Goal: Task Accomplishment & Management: Complete application form

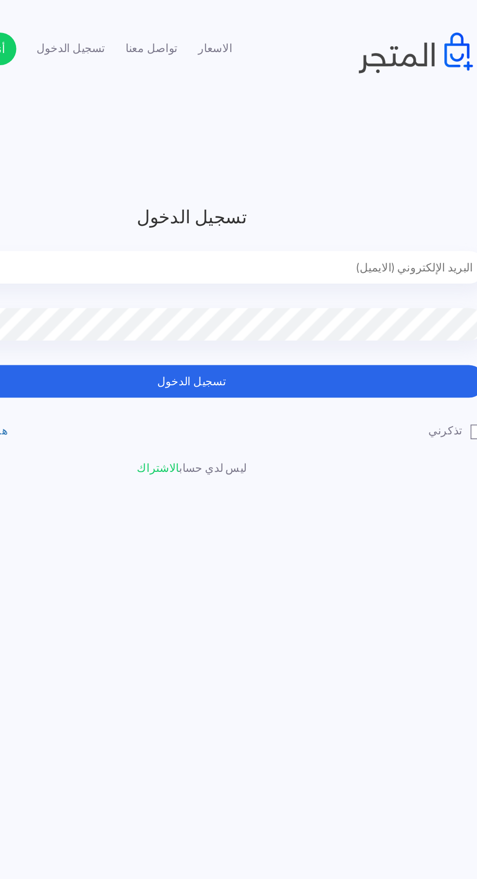
click at [186, 159] on input "email" at bounding box center [238, 159] width 350 height 19
type input "[EMAIL_ADDRESS][DOMAIN_NAME]"
click at [63, 218] on button "تسجيل الدخول" at bounding box center [238, 227] width 350 height 19
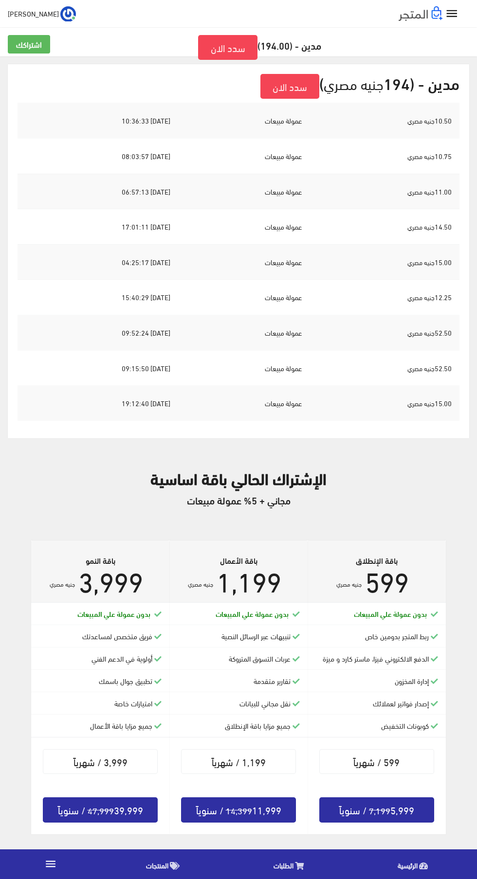
click at [452, 8] on icon "" at bounding box center [451, 14] width 14 height 14
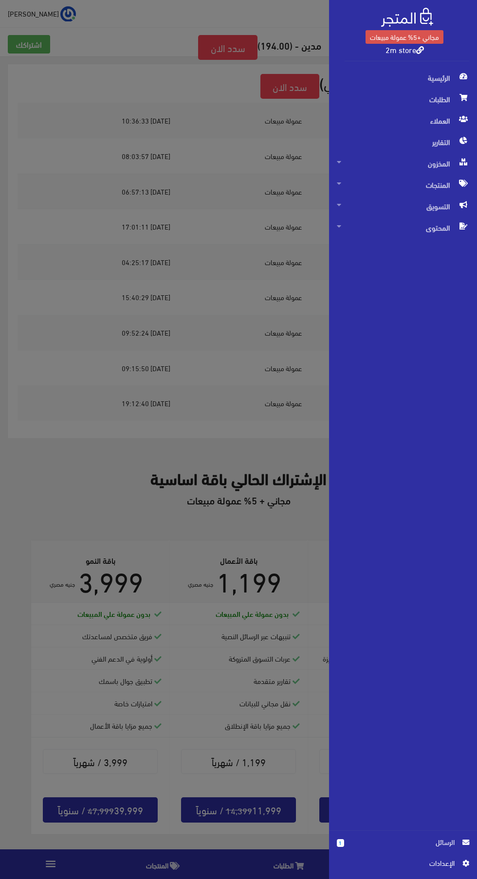
click at [437, 203] on span "التسويق" at bounding box center [402, 205] width 132 height 21
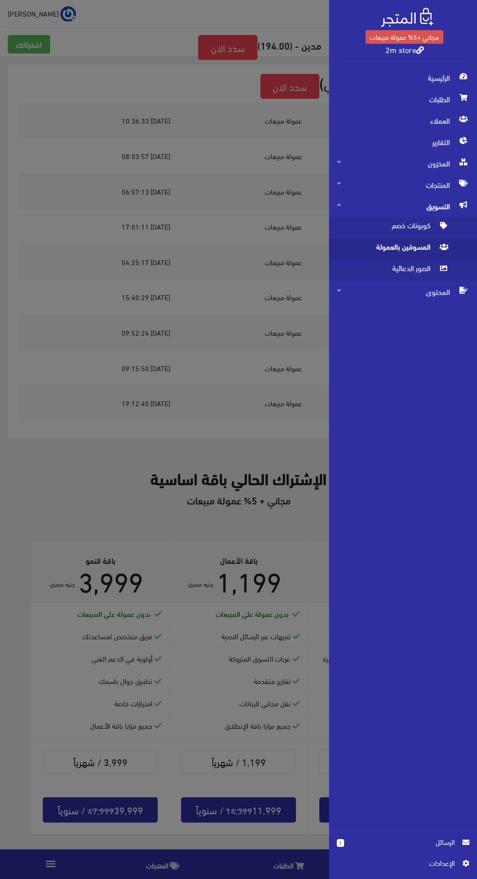
click at [415, 247] on span "المسوقين بالعمولة" at bounding box center [392, 248] width 113 height 21
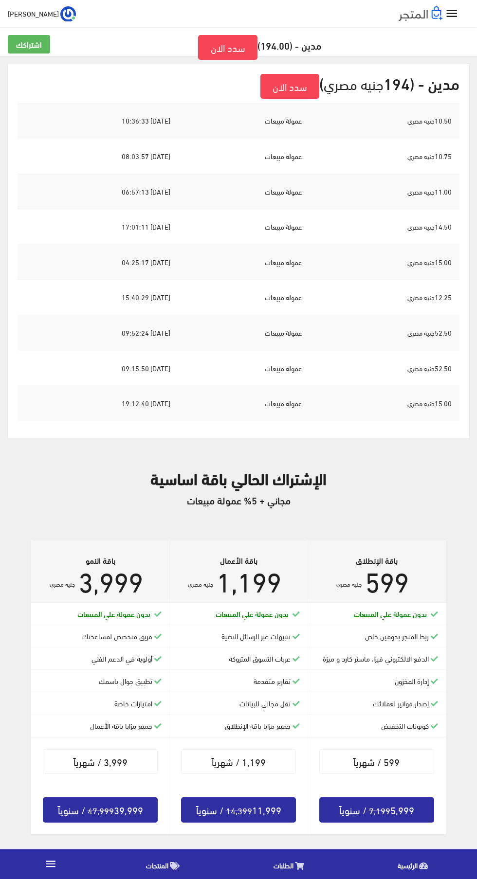
click at [457, 19] on icon "" at bounding box center [451, 14] width 14 height 14
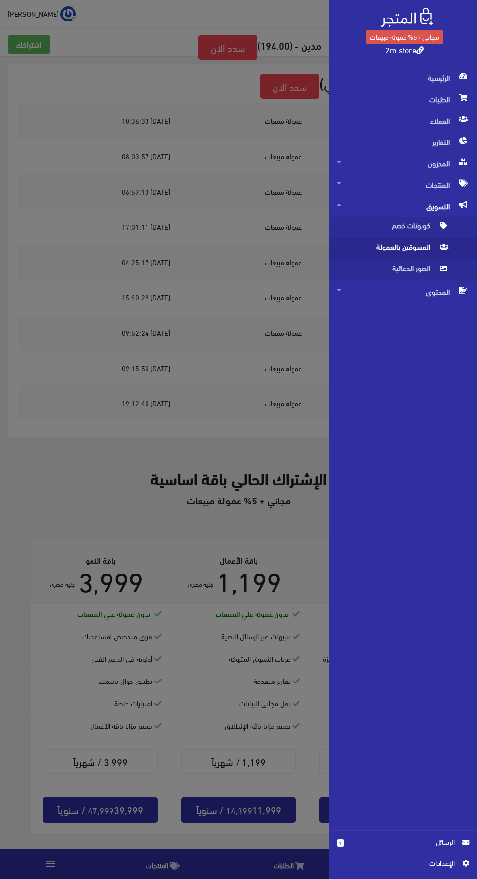
click at [130, 304] on div "مجاني +5% عمولة مبيعات 2m store الرئيسية 1" at bounding box center [238, 439] width 477 height 879
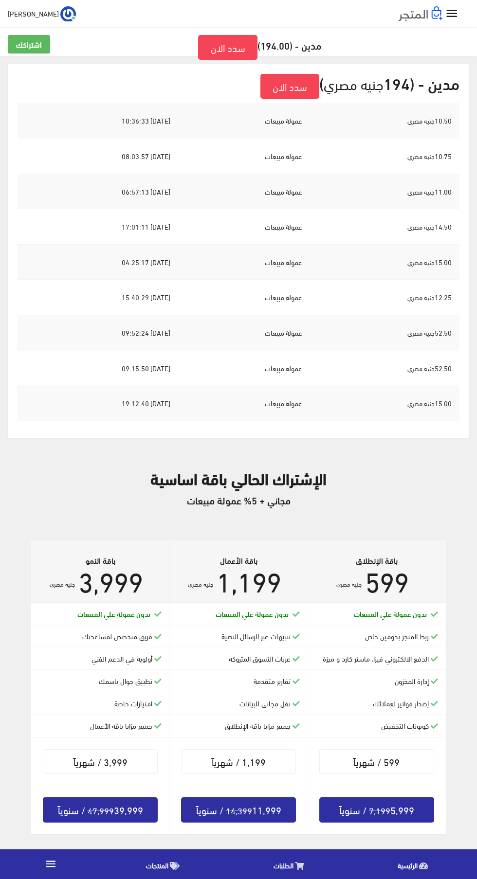
click at [39, 17] on span "المهندس محمد" at bounding box center [33, 13] width 51 height 12
click at [35, 58] on link "تسجيل الخروج" at bounding box center [37, 54] width 77 height 13
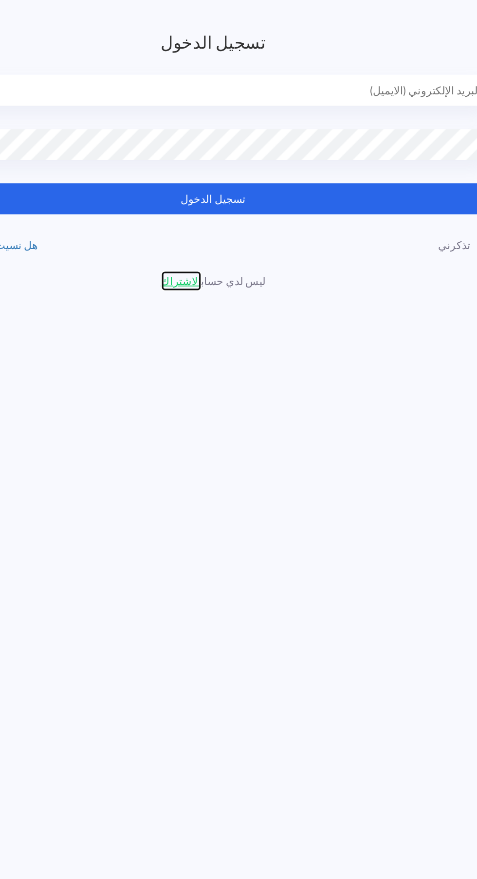
click at [209, 281] on link "الاشتراك" at bounding box center [218, 279] width 25 height 13
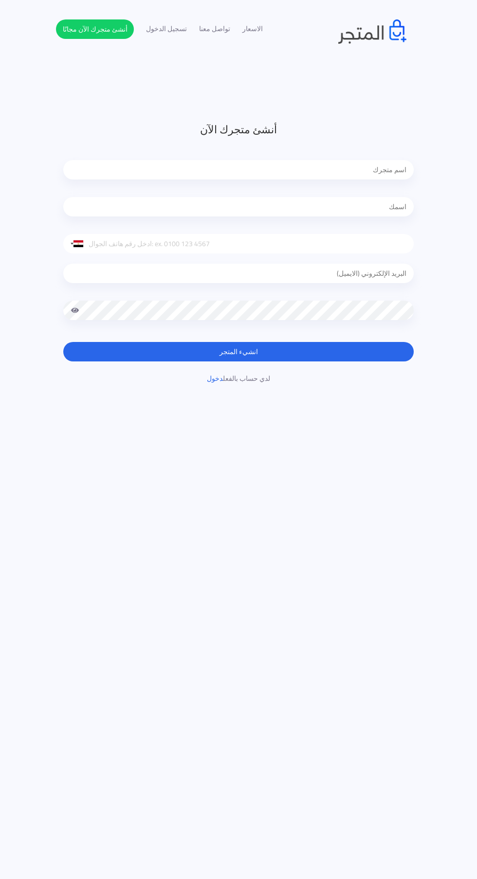
click at [136, 174] on input "text" at bounding box center [238, 169] width 350 height 19
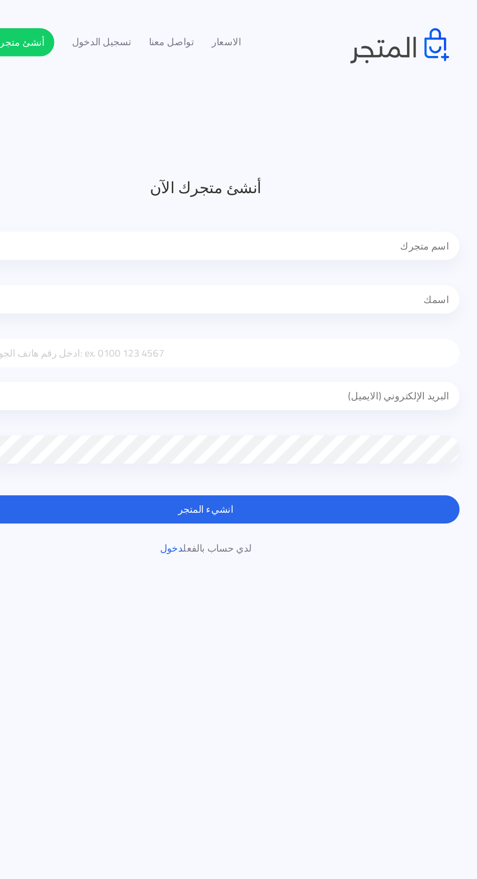
click at [181, 174] on input "text" at bounding box center [238, 169] width 350 height 19
type input "،"
type input "2M"
click at [181, 211] on input "text" at bounding box center [238, 206] width 350 height 19
type input "محمد فرغلى عبد الفتاح"
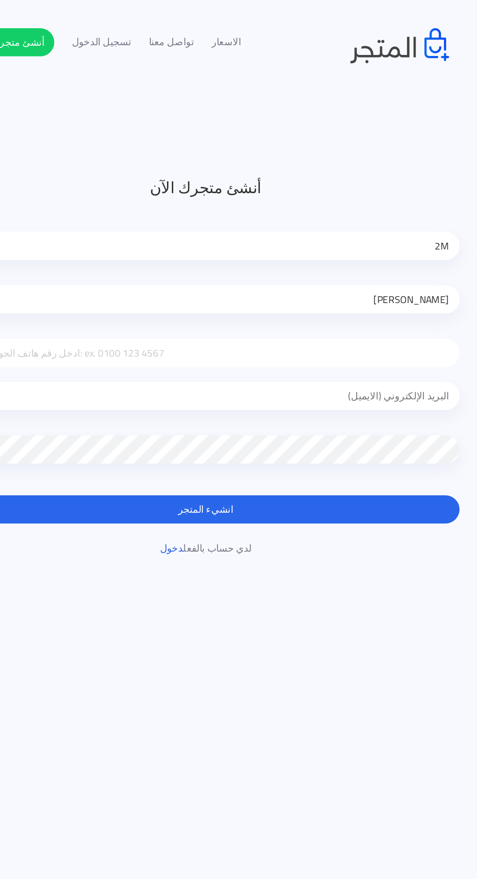
type input "01017723241"
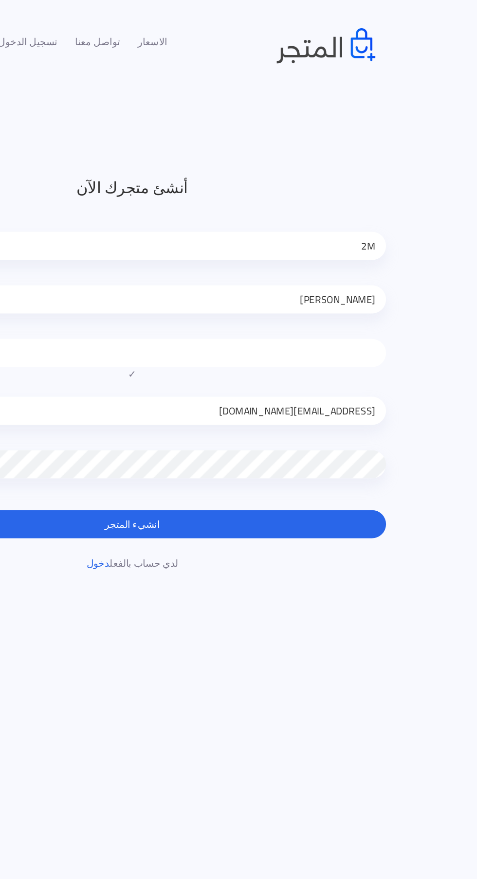
click at [257, 284] on input "midolien66@gmail.com" at bounding box center [238, 283] width 350 height 19
click at [308, 281] on input "midolien66@gmail.com" at bounding box center [238, 283] width 350 height 19
type input "m"
type input "midolien66@gmail.com"
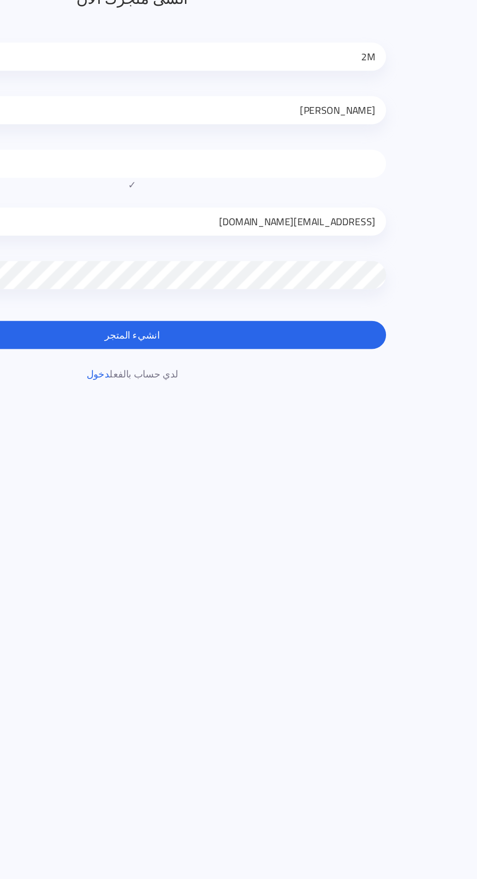
click at [191, 361] on button "انشيء المتجر" at bounding box center [238, 361] width 350 height 19
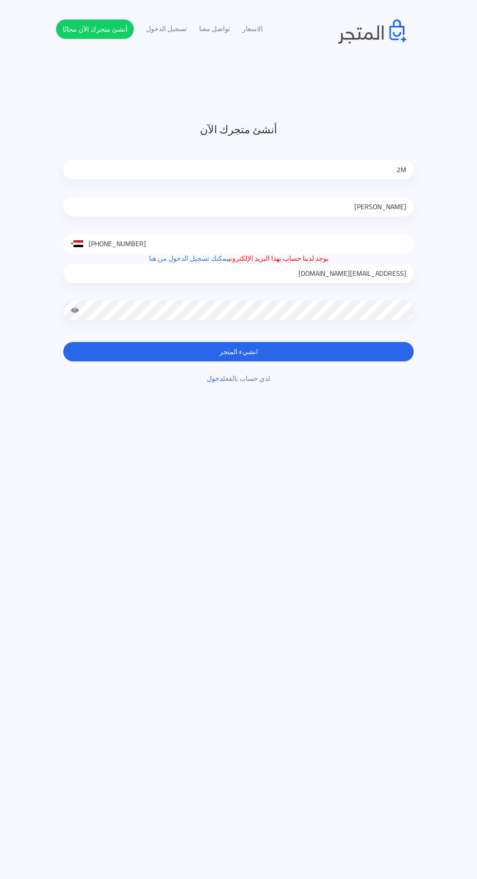
type input "0101 772 3241"
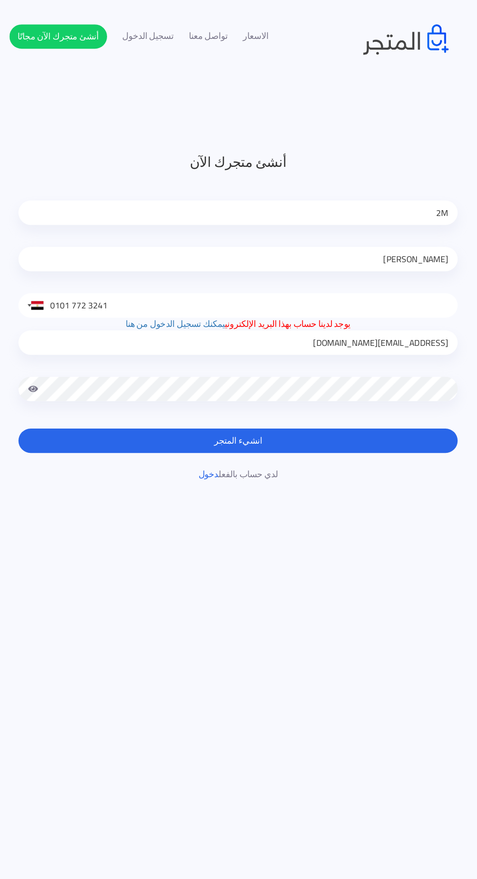
click at [175, 265] on input "[EMAIL_ADDRESS][DOMAIN_NAME]" at bounding box center [238, 273] width 350 height 19
type input "01017723241"
click at [63, 342] on button "انشيء المتجر" at bounding box center [238, 351] width 350 height 19
click at [170, 493] on header "أنشئ متجرك الآن 2M [PERSON_NAME] [GEOGRAPHIC_DATA] +1 [GEOGRAPHIC_DATA] +44 [GE…" at bounding box center [238, 439] width 477 height 879
click at [239, 270] on input "01017723241" at bounding box center [238, 273] width 350 height 19
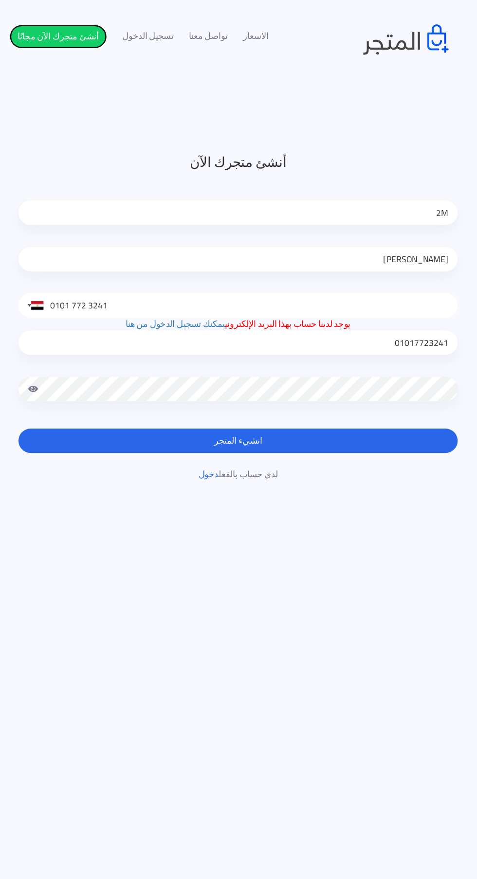
click at [88, 36] on link "أنشئ متجرك الآن مجانًا" at bounding box center [95, 28] width 78 height 19
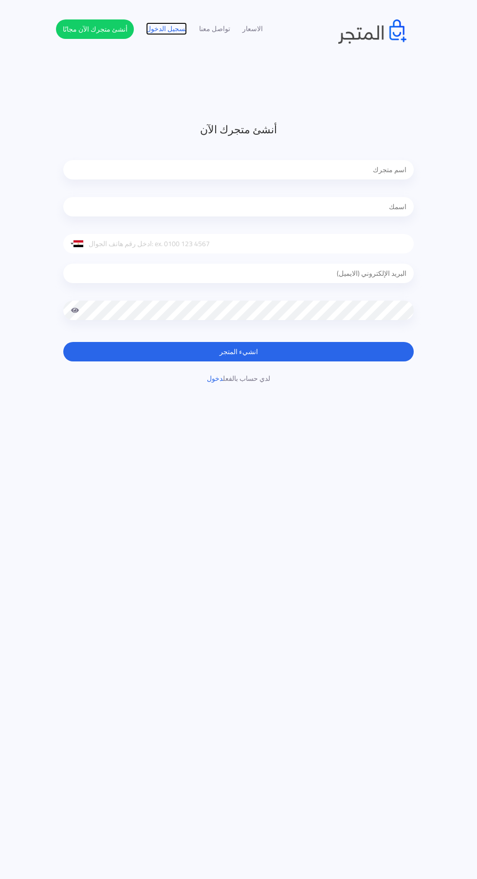
click at [170, 33] on link "تسجيل الدخول" at bounding box center [166, 29] width 41 height 10
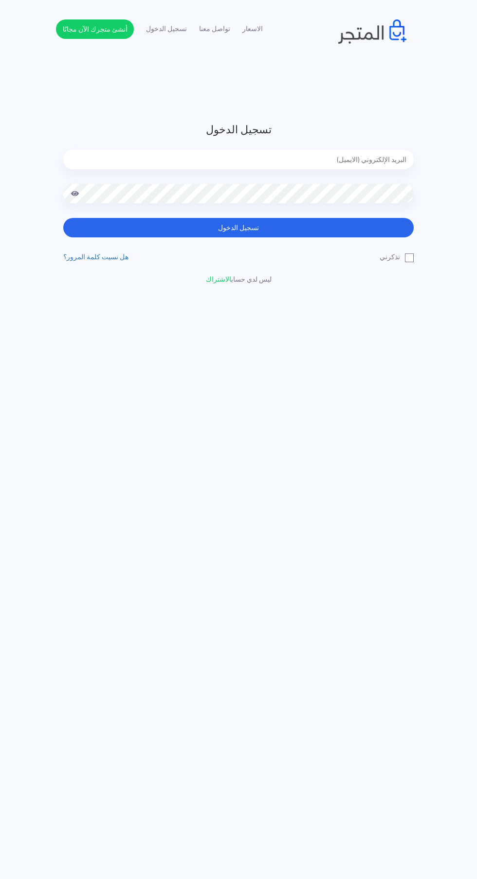
click at [99, 160] on input "email" at bounding box center [238, 159] width 350 height 19
click at [63, 218] on button "تسجيل الدخول" at bounding box center [238, 227] width 350 height 19
click at [149, 506] on header "تسجيل الدخول 01017723241 تسجيل الدخول" at bounding box center [238, 439] width 477 height 879
click at [120, 165] on input "01017723241" at bounding box center [238, 159] width 350 height 19
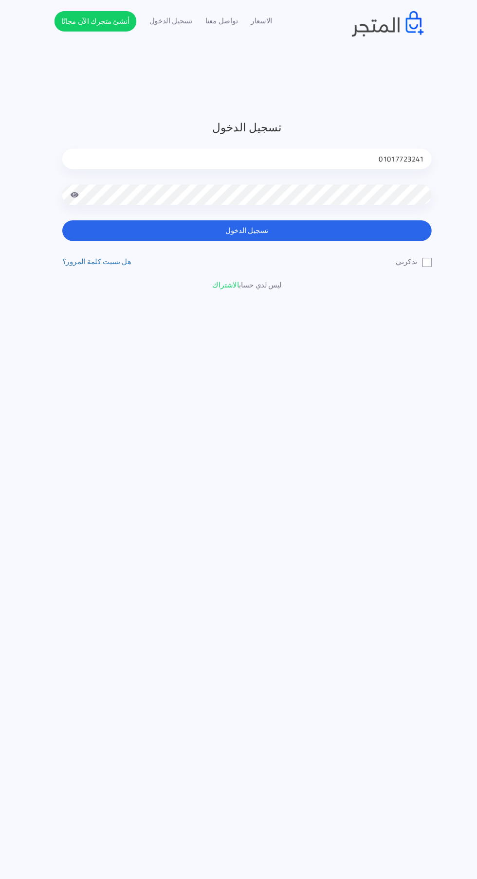
click at [134, 159] on input "01017723241" at bounding box center [238, 159] width 350 height 19
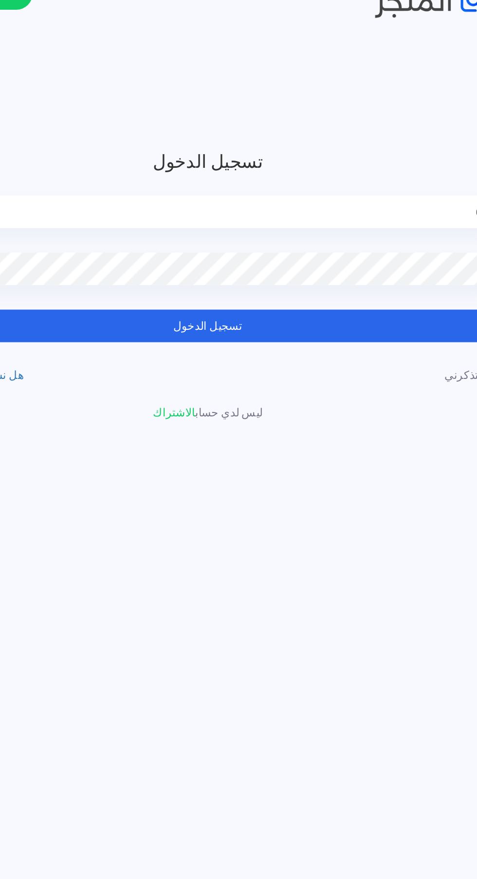
type input "0"
type input "l"
